Goal: Find specific page/section

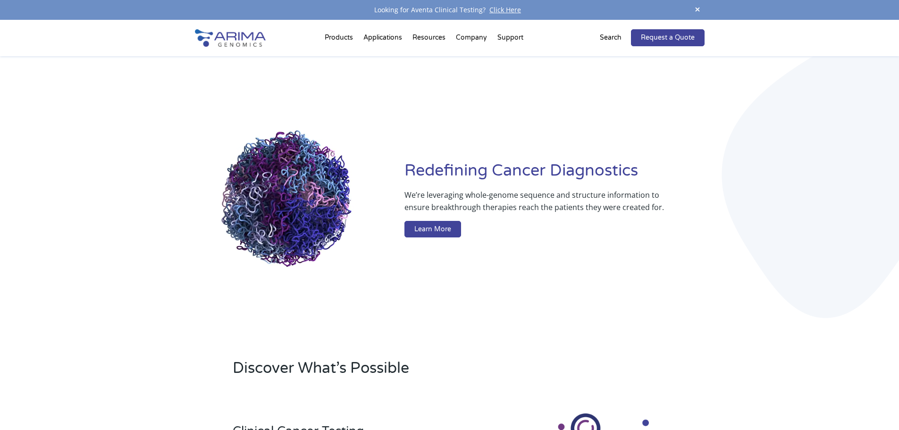
click at [609, 30] on div "Search" at bounding box center [615, 37] width 31 height 17
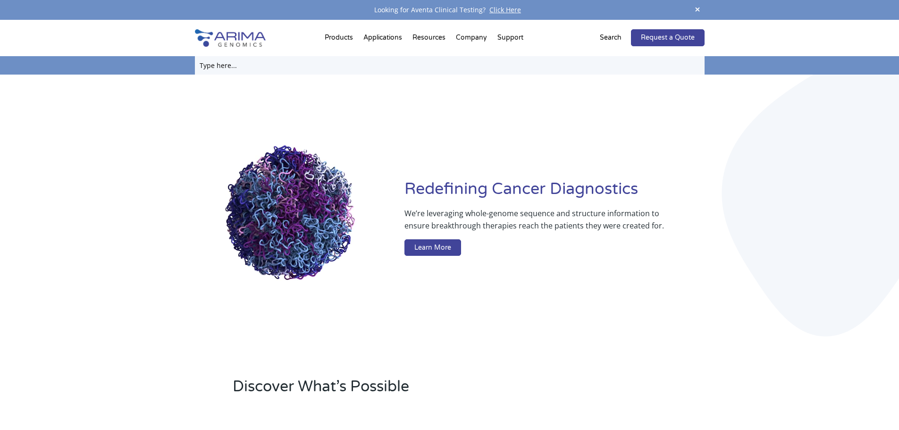
click at [211, 66] on input "text" at bounding box center [450, 65] width 510 height 18
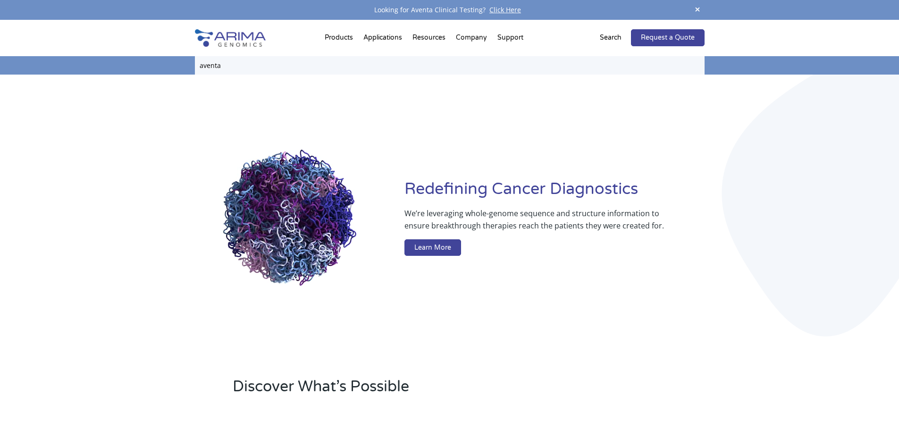
type input "aventa"
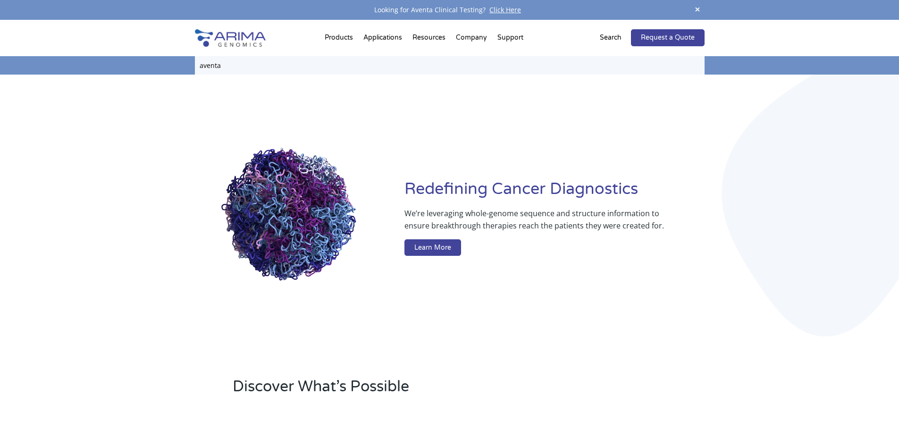
click input "Search" at bounding box center [0, 0] width 0 height 0
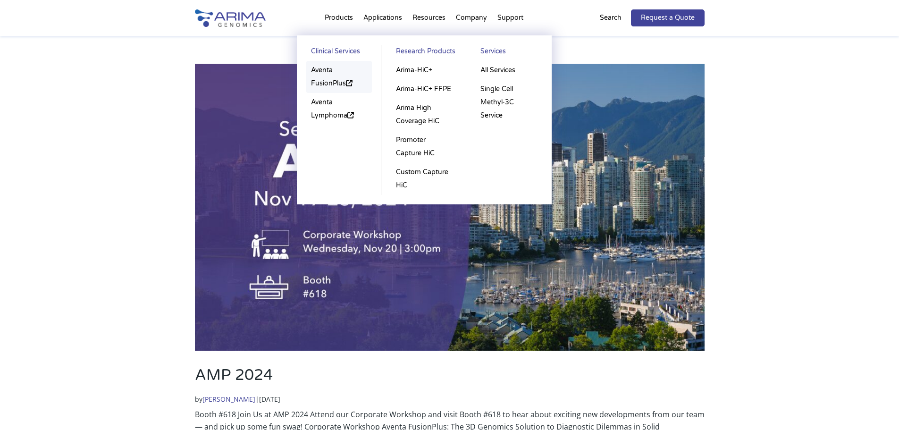
click at [321, 68] on link "Aventa FusionPlus" at bounding box center [339, 77] width 66 height 32
